Goal: Task Accomplishment & Management: Use online tool/utility

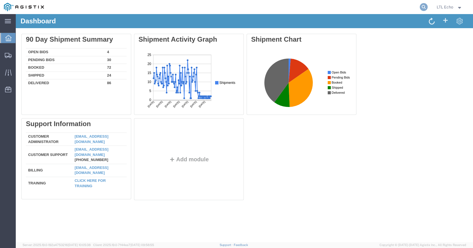
click at [422, 6] on icon at bounding box center [424, 7] width 8 height 8
paste input "56791328"
type input "56791328"
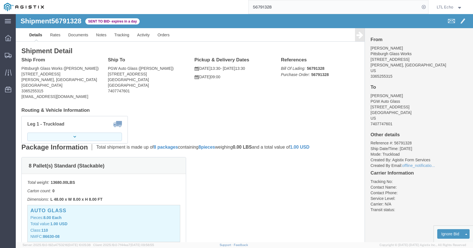
click button "button"
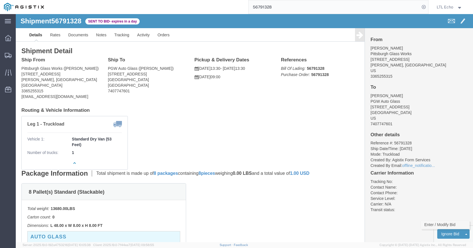
click link "Enter / Modify Bid"
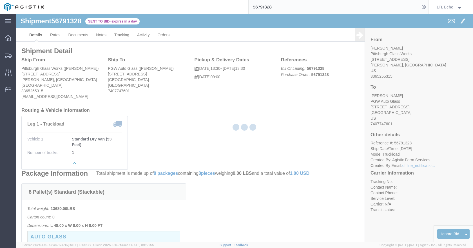
select select "4622"
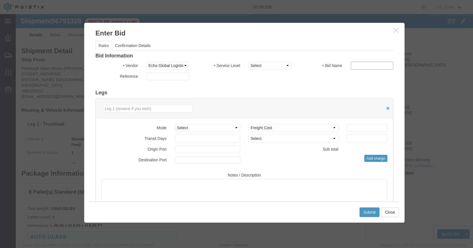
drag, startPoint x: 337, startPoint y: 47, endPoint x: 334, endPoint y: 53, distance: 5.8
click input "text"
paste input "56791328"
type input "56791328"
click select "Select Guaranteed Next Day LTL Standard 3-5 Day Rail TL Standard 3 - 5 Day"
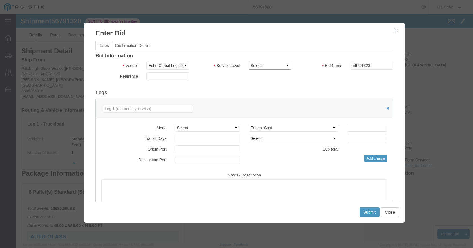
select select "13989"
click select "Select Guaranteed Next Day LTL Standard 3-5 Day Rail TL Standard 3 - 5 Day"
click select "Select Air Less than Truckload Multi-Leg Ocean Freight Rail Small Parcel Truckl…"
select select "TL"
click select "Select Air Less than Truckload Multi-Leg Ocean Freight Rail Small Parcel Truckl…"
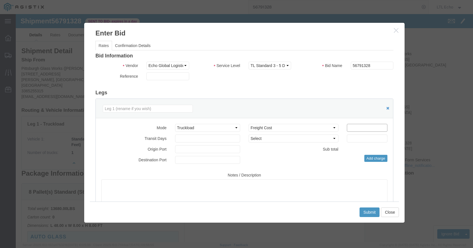
click input "number"
type input "950"
click button "Submit"
